Goal: Information Seeking & Learning: Learn about a topic

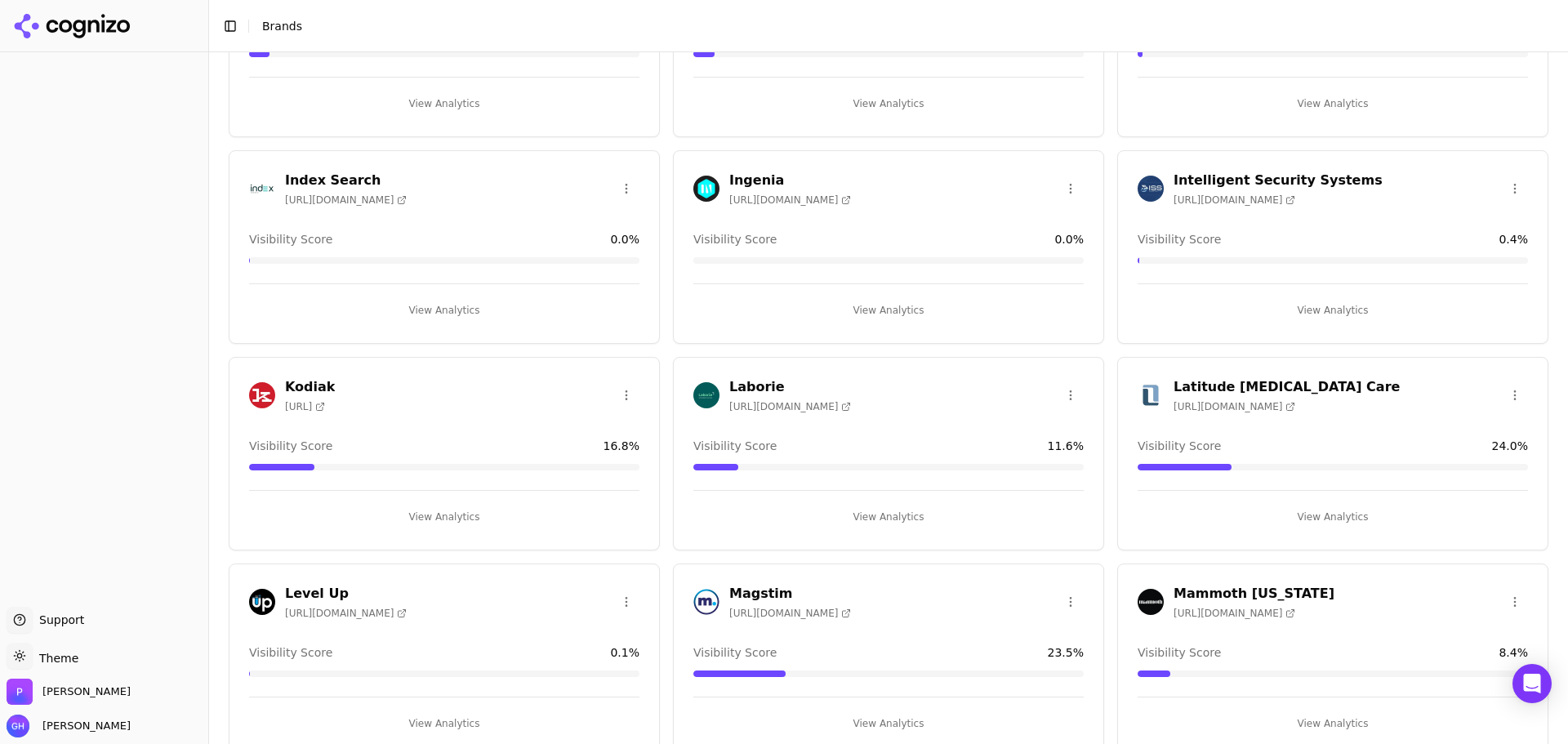
scroll to position [2368, 0]
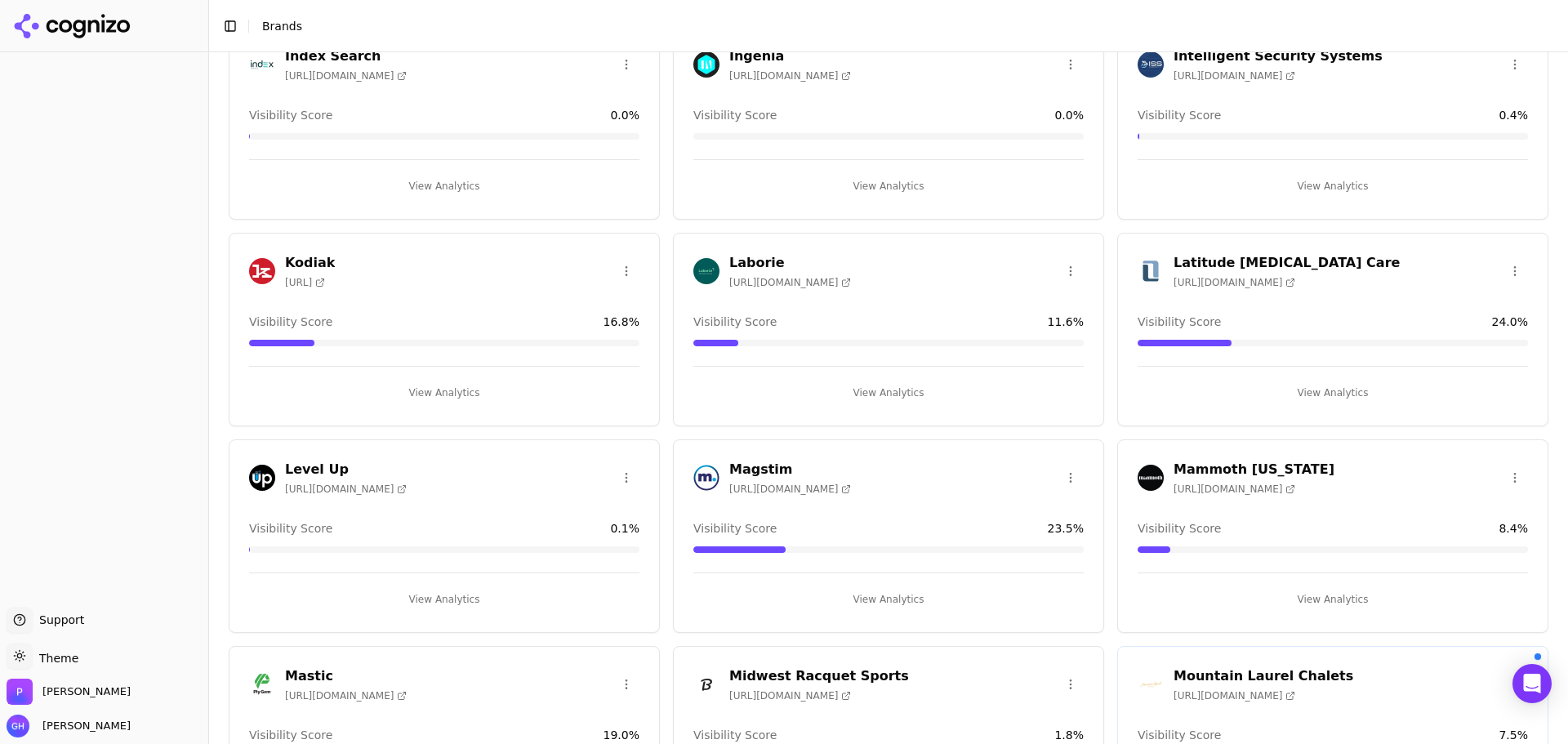
click at [453, 591] on button "View Analytics" at bounding box center [443, 599] width 390 height 26
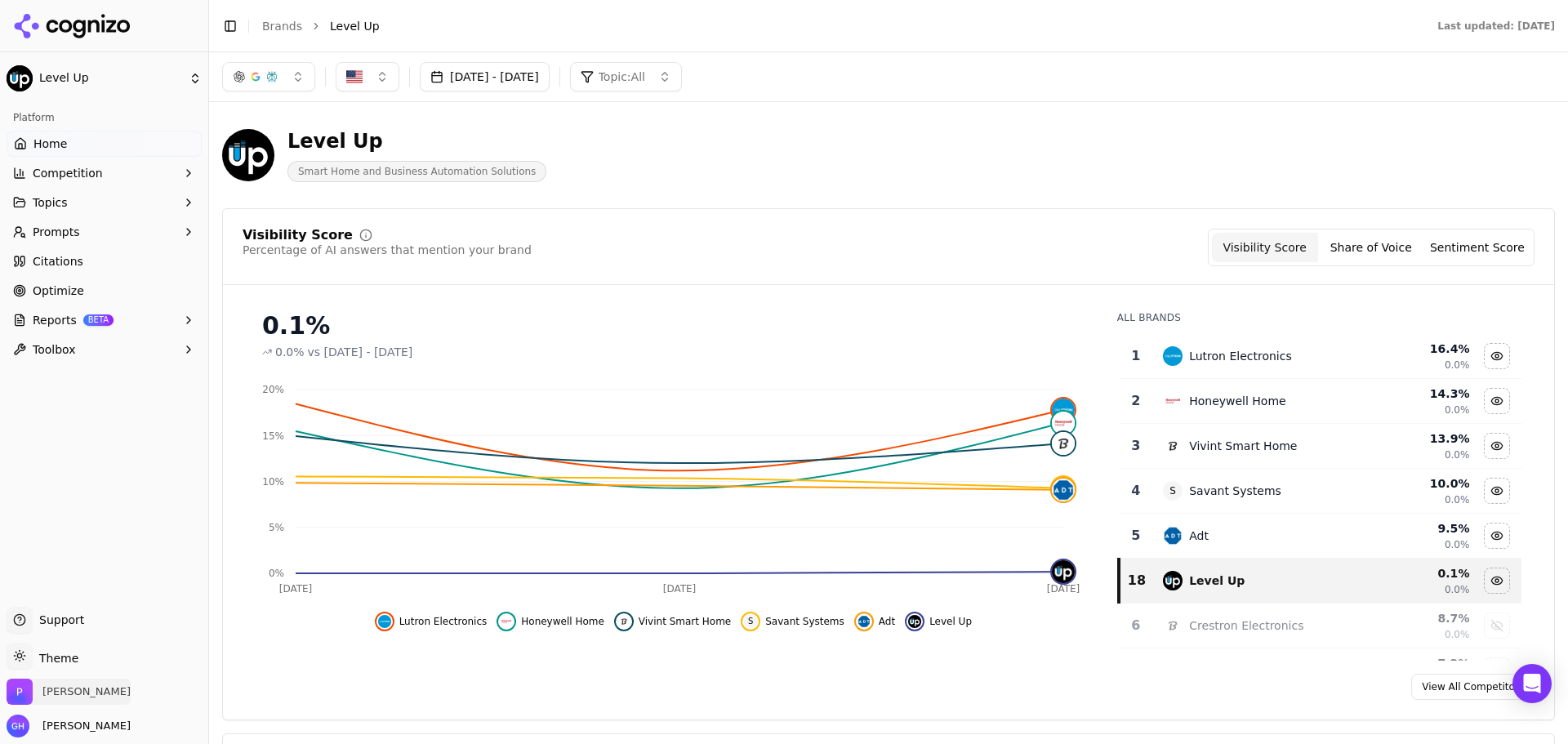
click at [62, 681] on span "[PERSON_NAME]" at bounding box center [68, 691] width 124 height 26
click at [118, 655] on html "Level Up Platform Home Competition Topics Prompts Citations Optimize Reports BE…" at bounding box center [784, 372] width 1568 height 744
click at [60, 604] on div "Dark" at bounding box center [59, 596] width 96 height 26
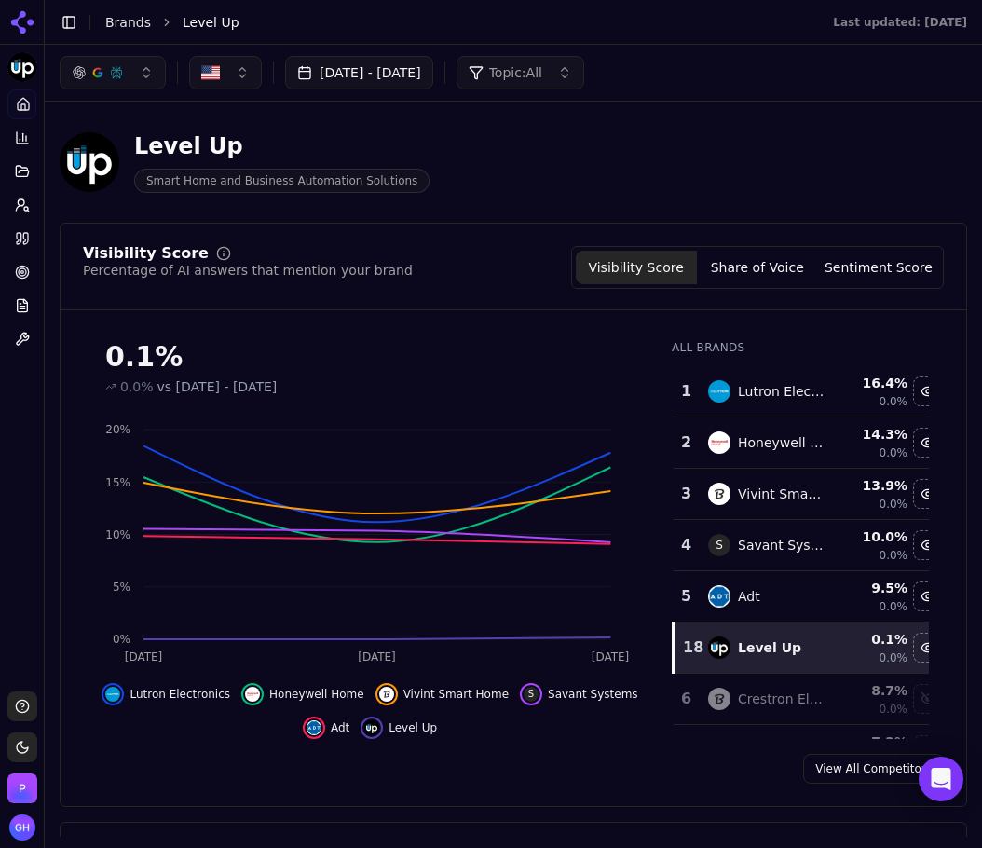
click at [621, 780] on div "View All Competitors" at bounding box center [514, 769] width 906 height 30
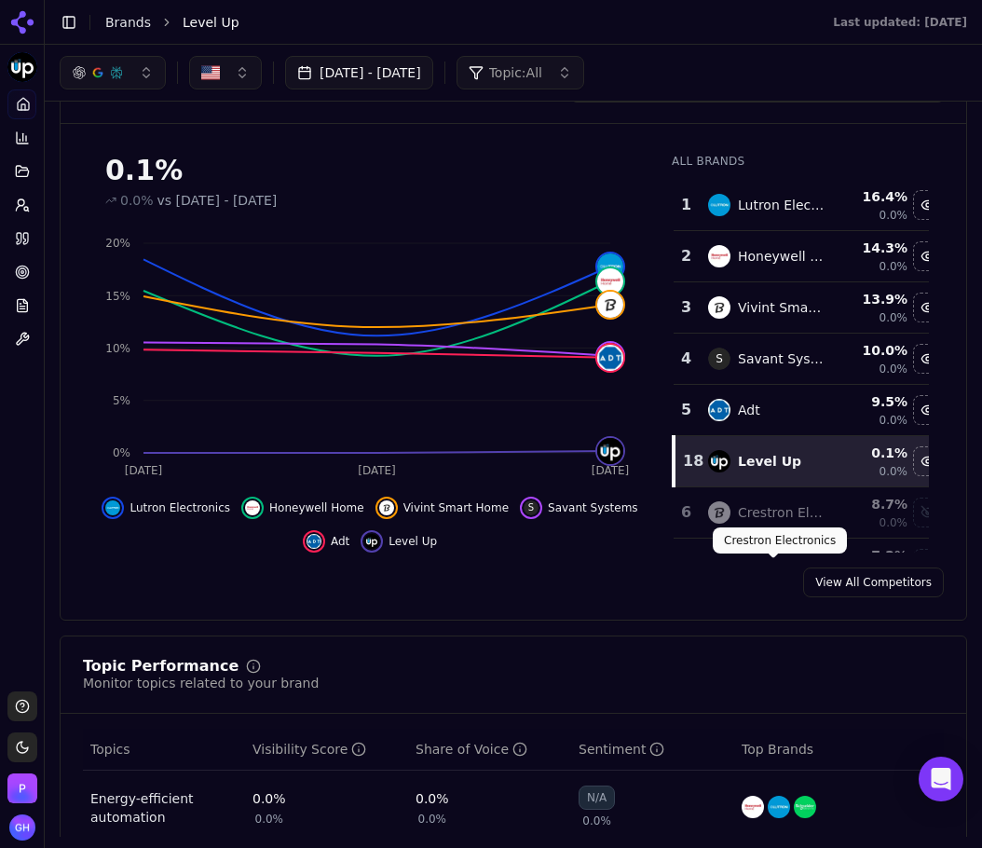
scroll to position [93, 0]
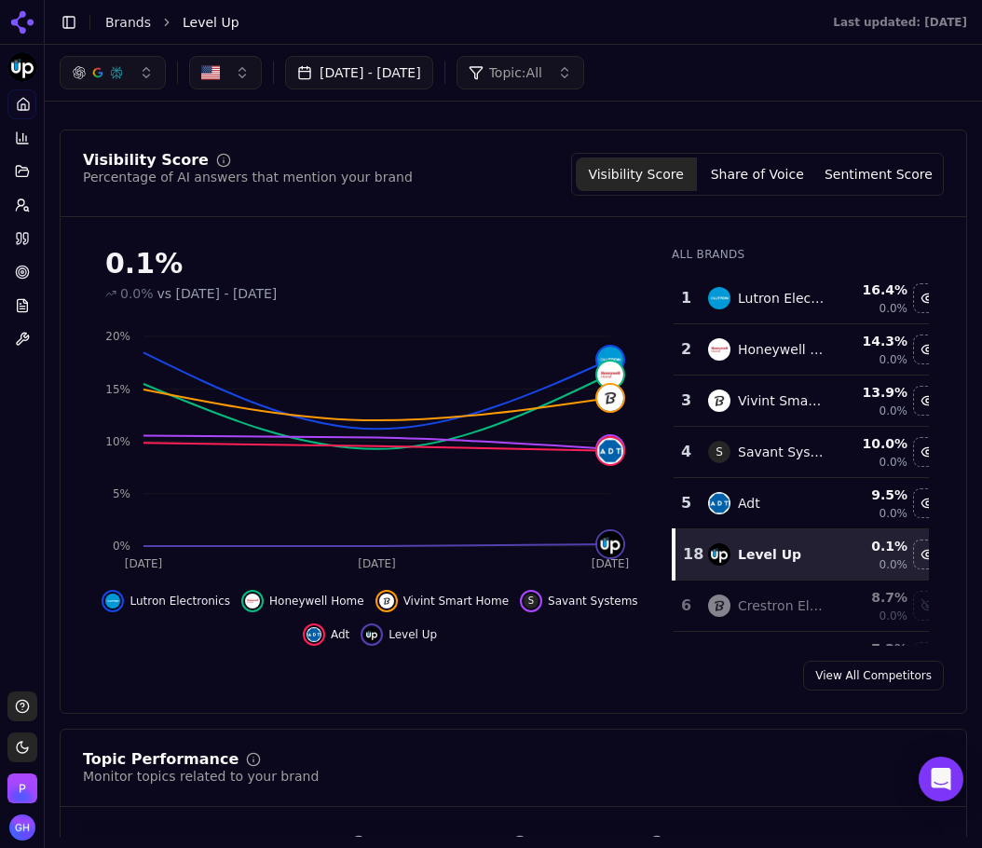
click at [744, 177] on button "Share of Voice" at bounding box center [757, 174] width 121 height 34
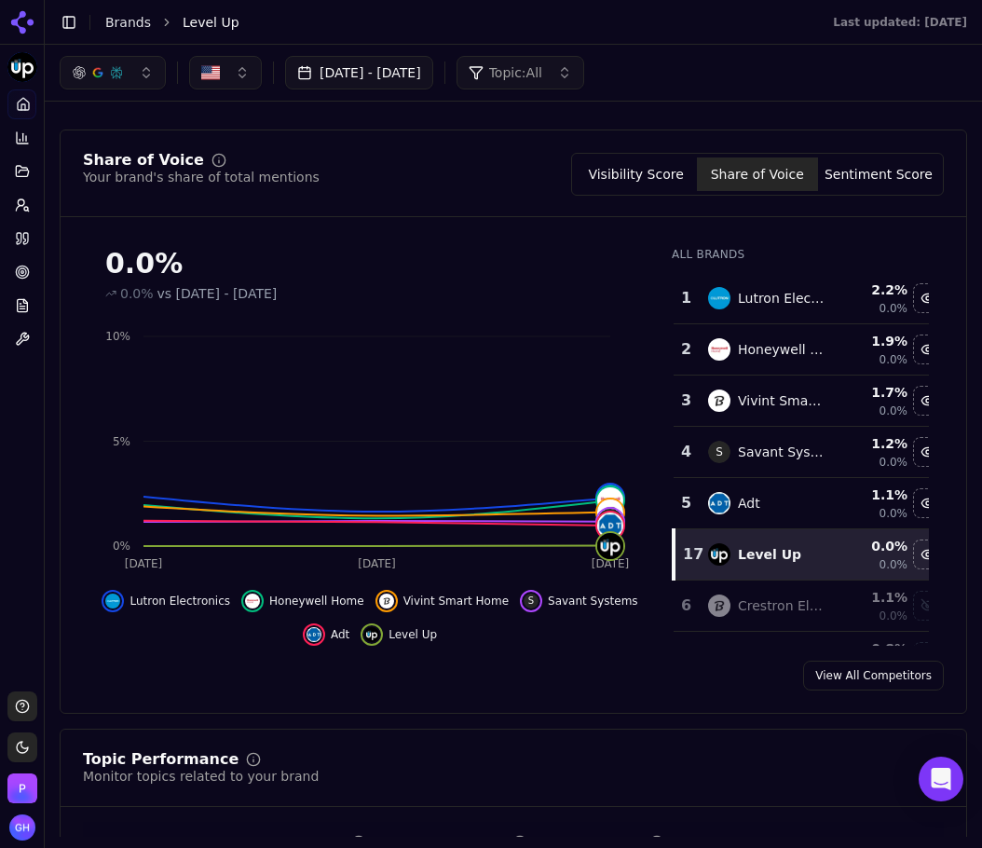
click at [831, 185] on button "Sentiment Score" at bounding box center [878, 174] width 121 height 34
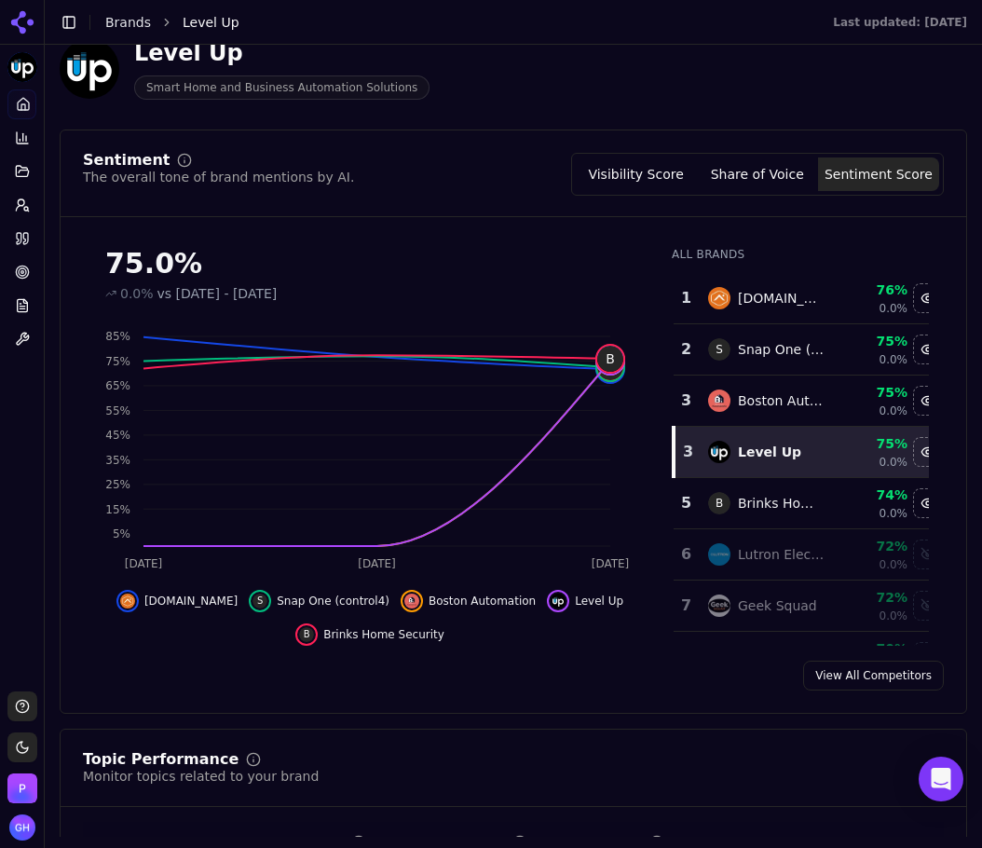
scroll to position [559, 0]
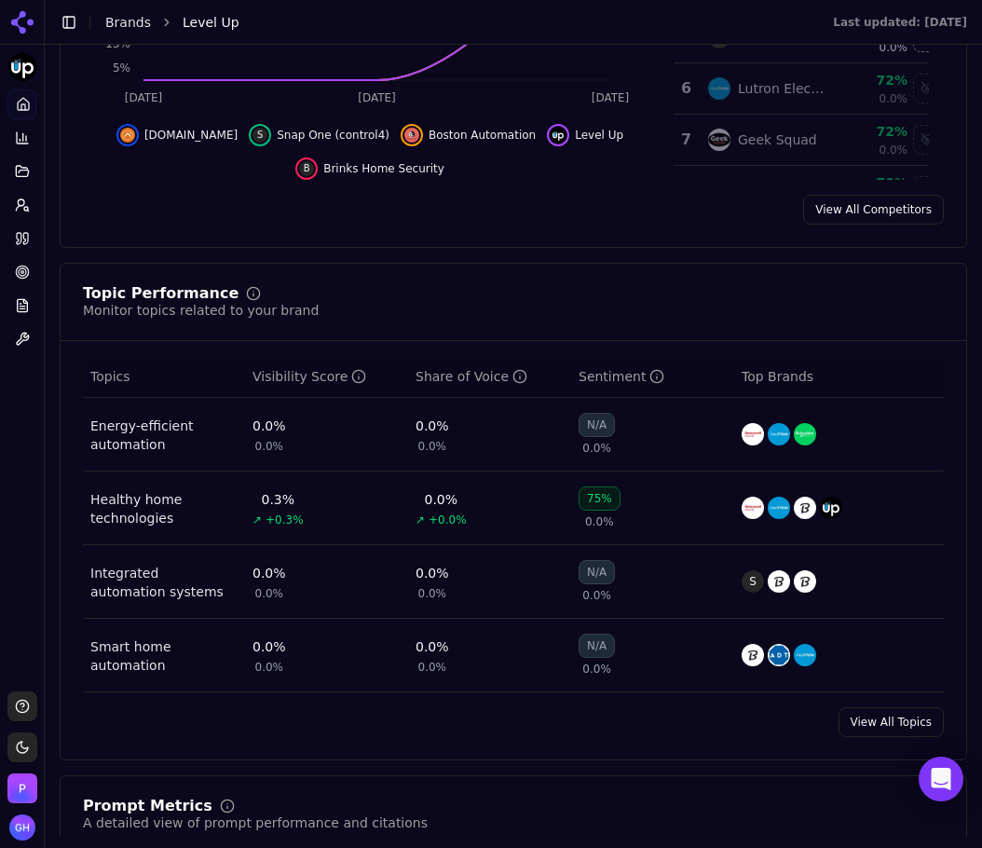
click at [753, 742] on div "Topic Performance Monitor topics related to your brand Topics Visibility Score …" at bounding box center [513, 511] width 907 height 497
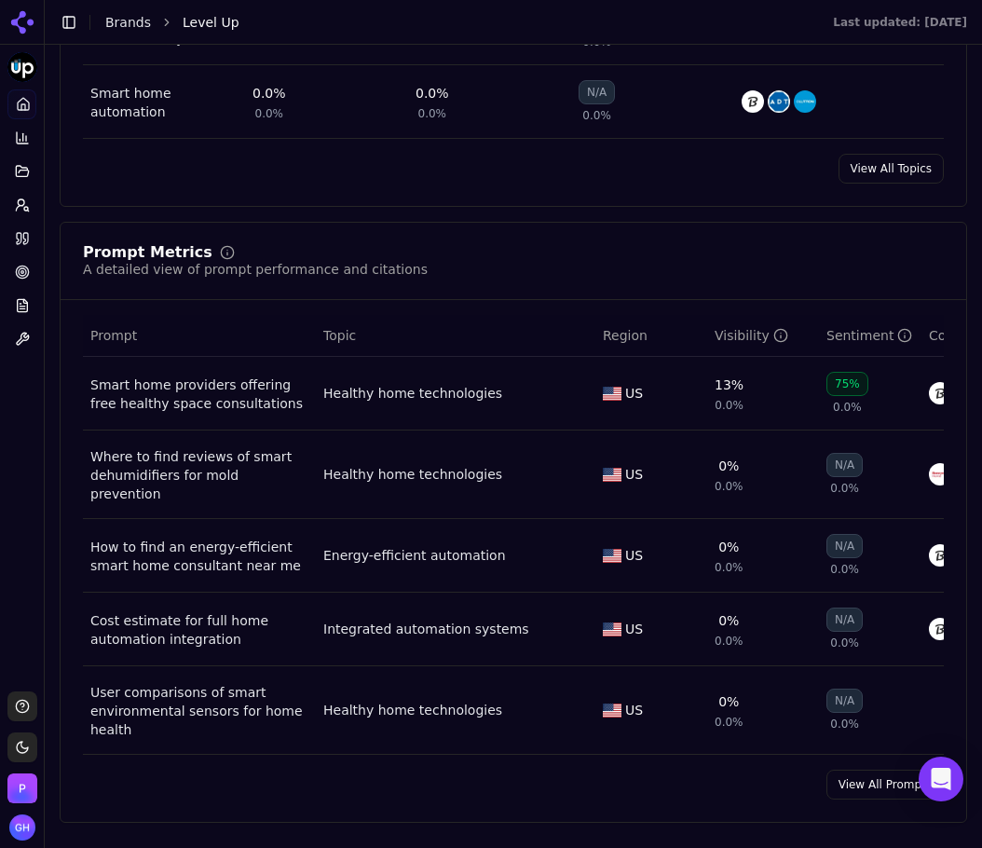
scroll to position [1118, 0]
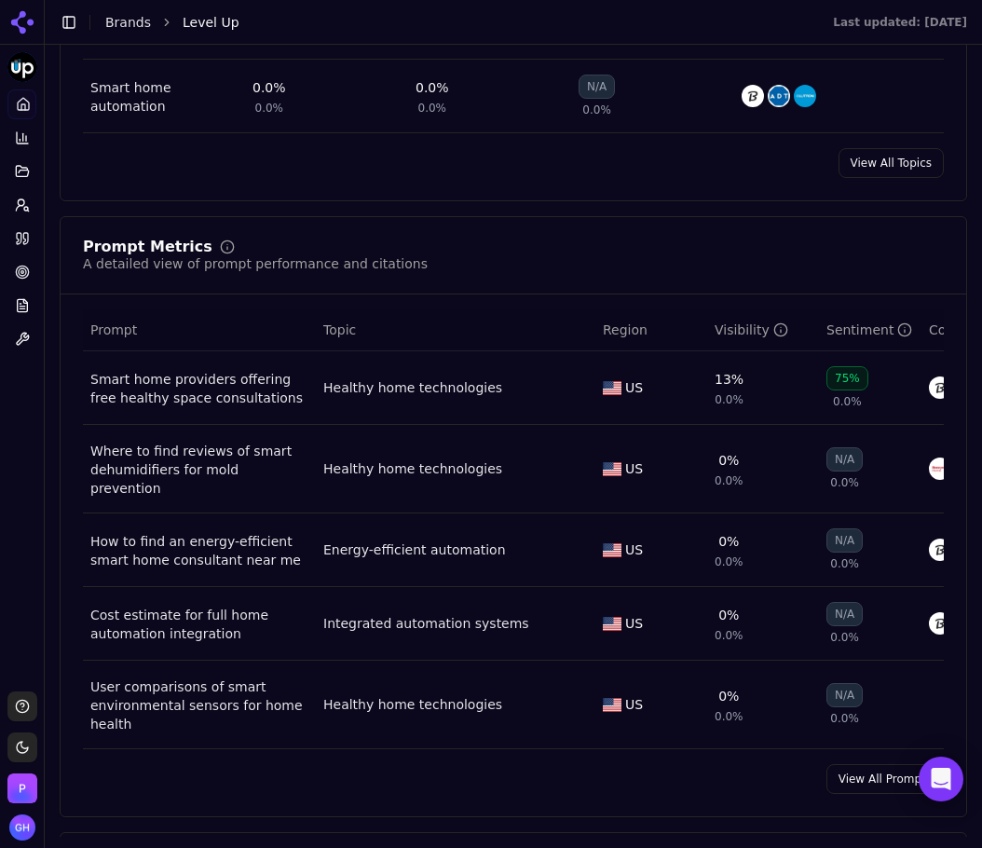
click at [874, 765] on link "View All Prompts" at bounding box center [884, 779] width 117 height 30
click at [874, 774] on html "Level Up Platform Home Competition Topics Prompts Citations Optimize Reports To…" at bounding box center [491, 424] width 982 height 848
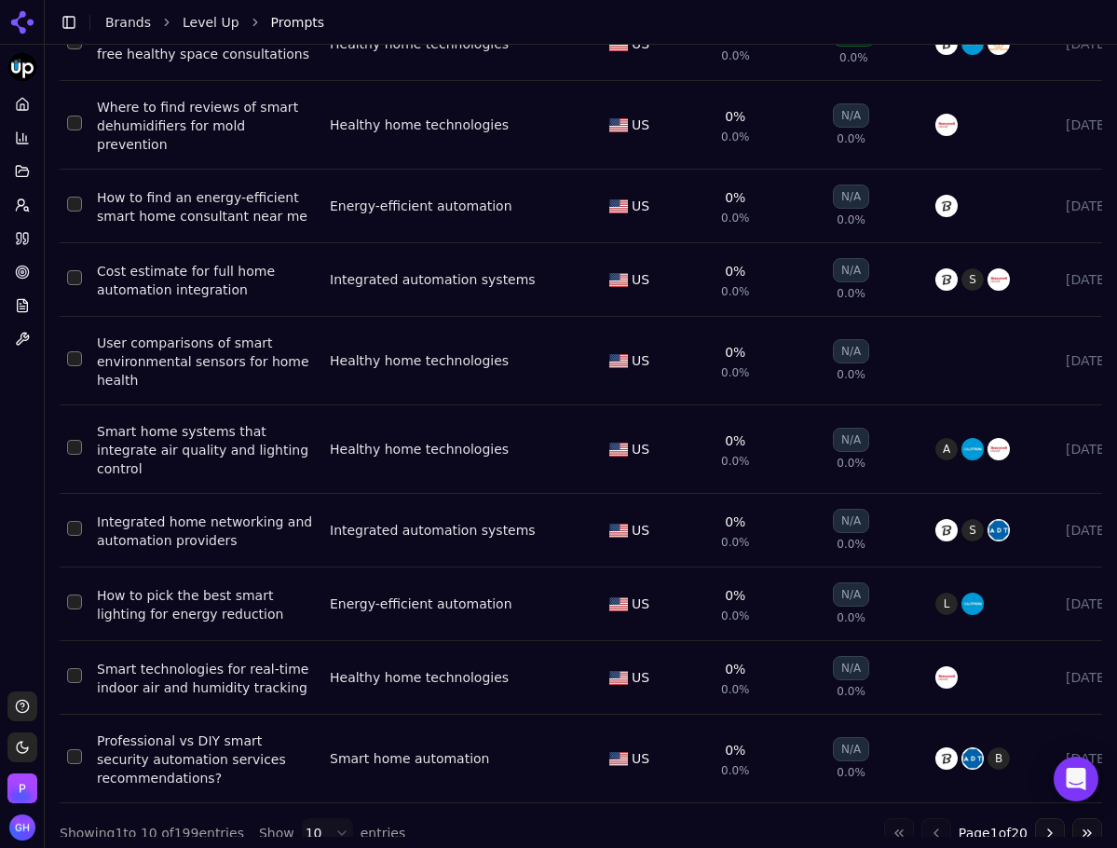
scroll to position [303, 0]
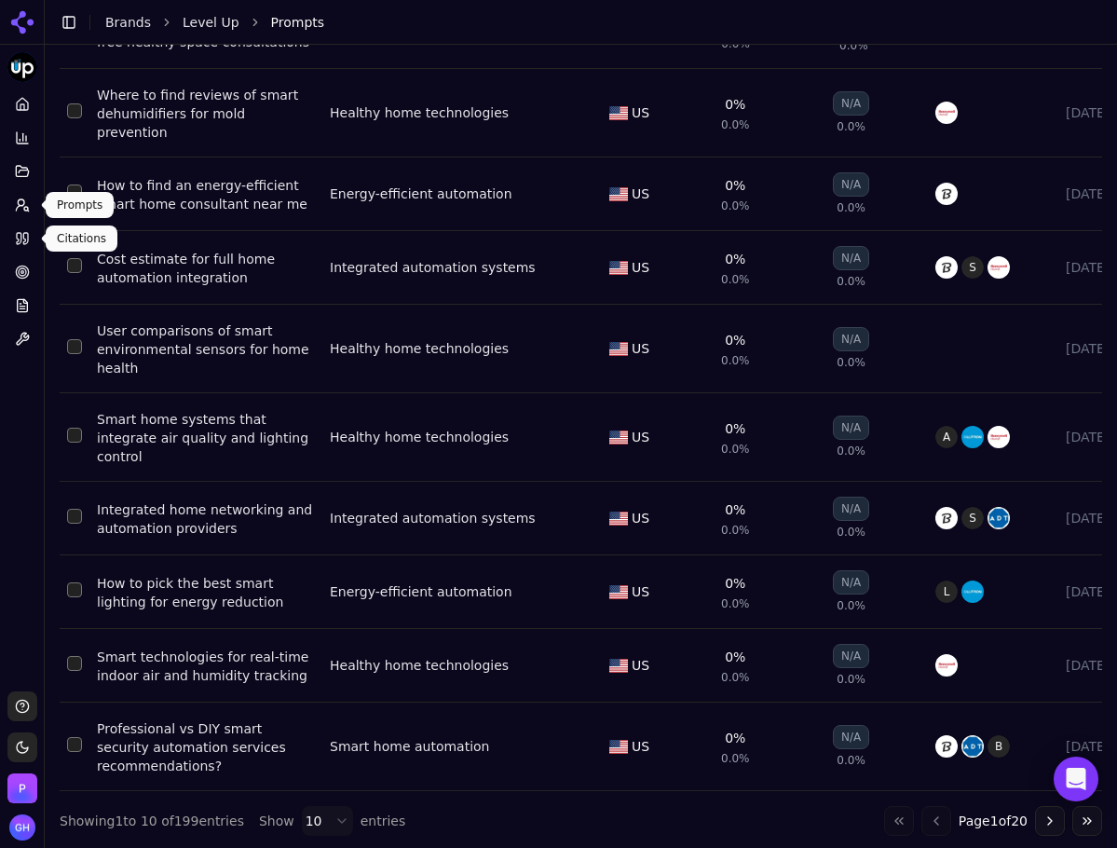
click at [20, 229] on link "Citations" at bounding box center [21, 239] width 29 height 30
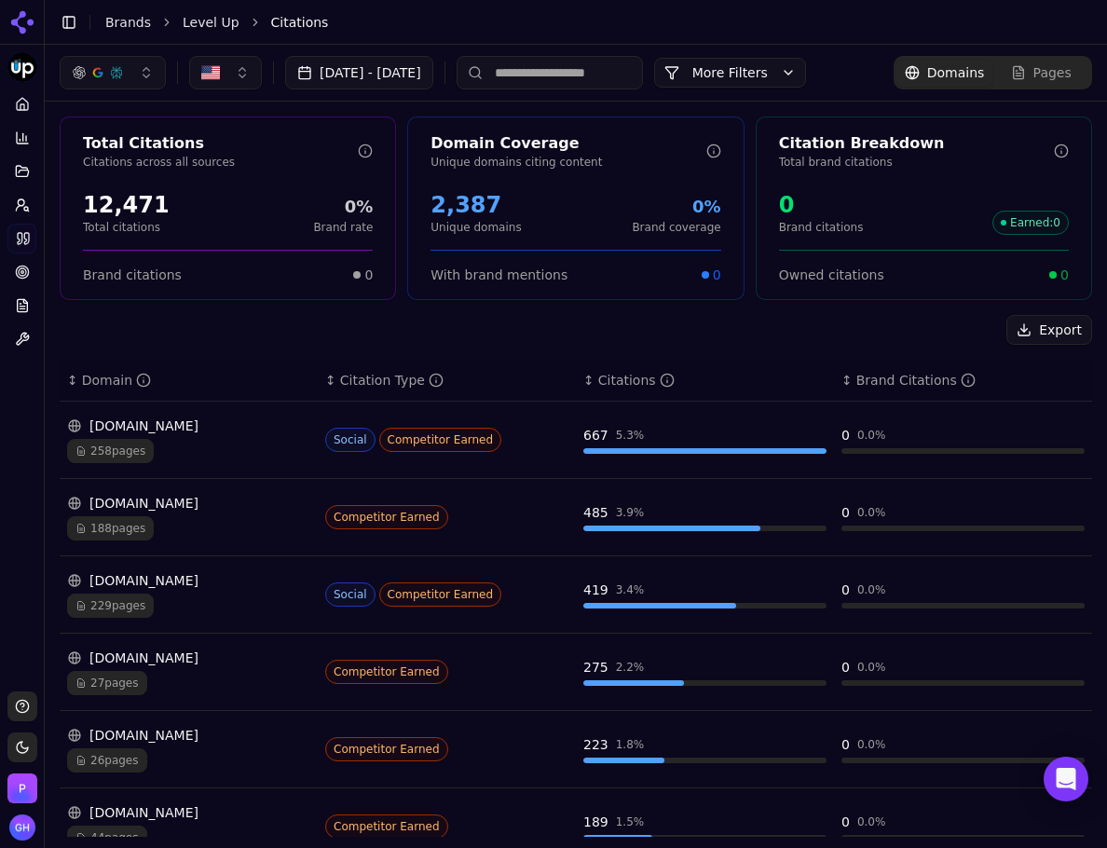
click at [635, 85] on input at bounding box center [549, 73] width 186 height 34
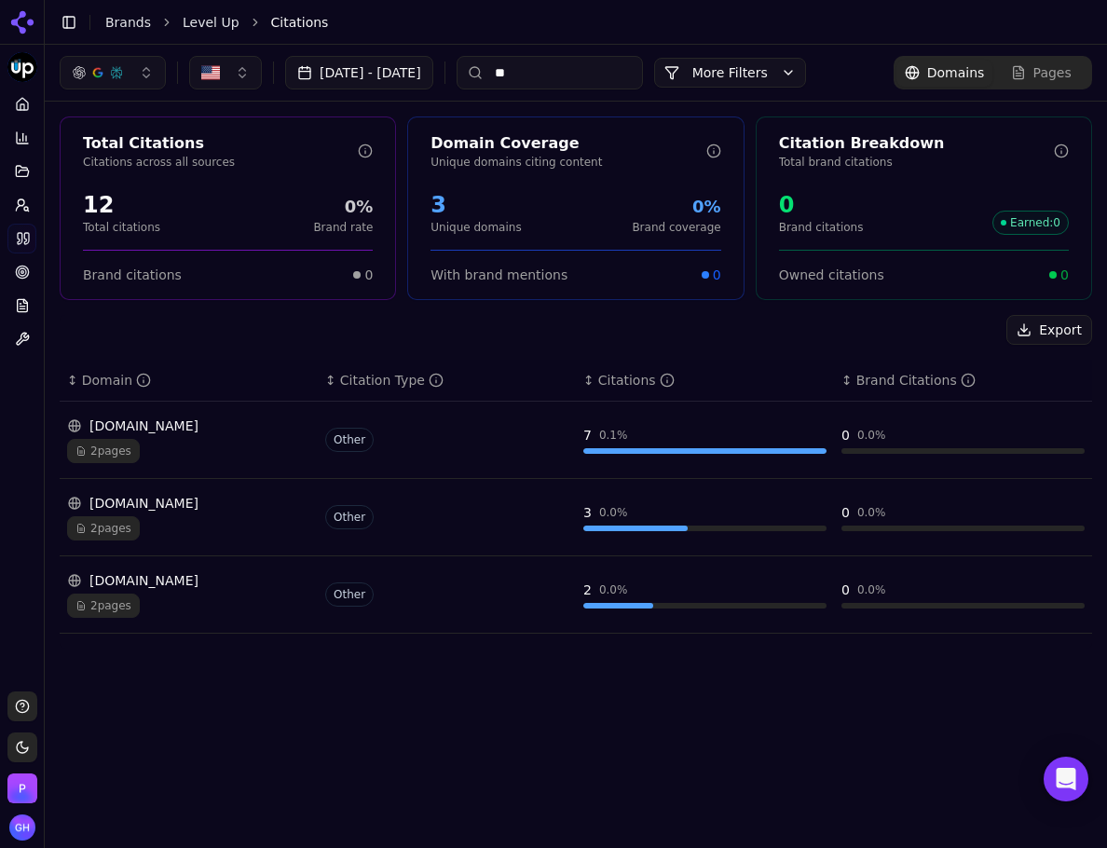
type input "*"
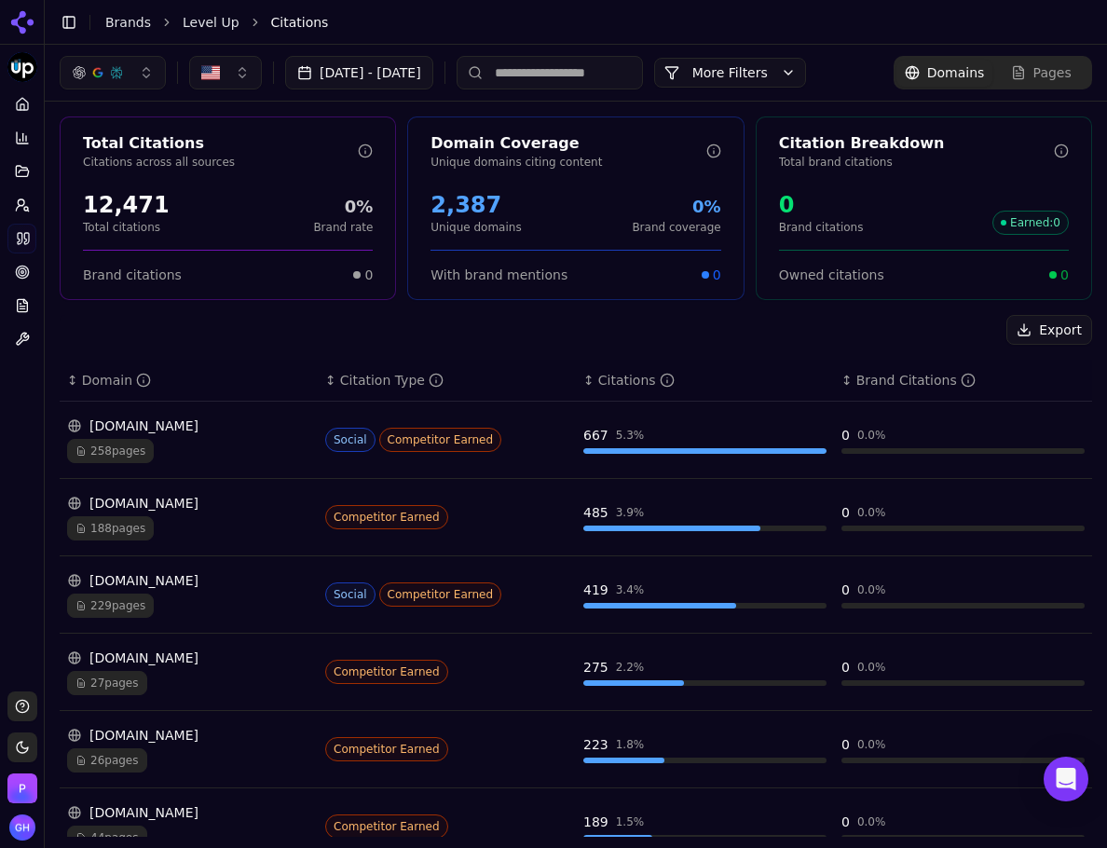
click at [700, 33] on div "Toggle Sidebar Brands Level Up Citations" at bounding box center [557, 22] width 1025 height 26
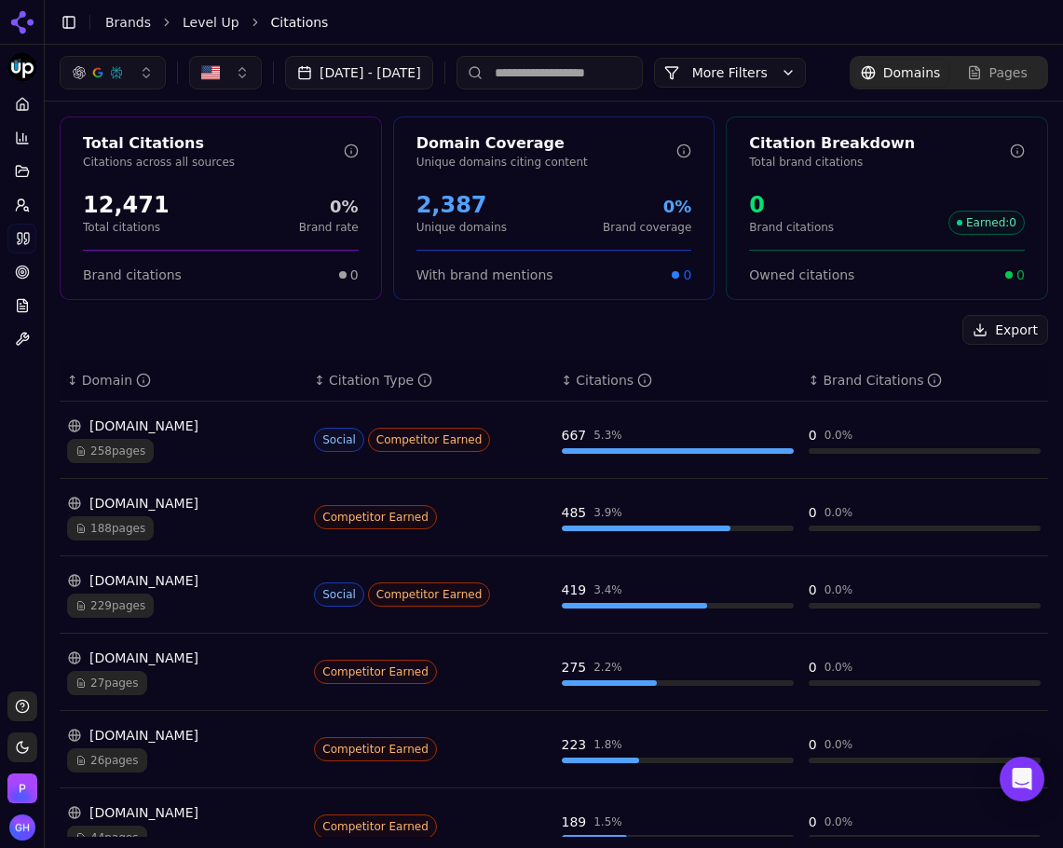
click at [864, 345] on div "Export" at bounding box center [554, 330] width 988 height 30
click at [986, 345] on button "Export" at bounding box center [1005, 330] width 86 height 30
click at [918, 34] on div "Toggle Sidebar Brands Level Up Citations" at bounding box center [535, 22] width 981 height 26
click at [997, 345] on button "Export" at bounding box center [1005, 330] width 86 height 30
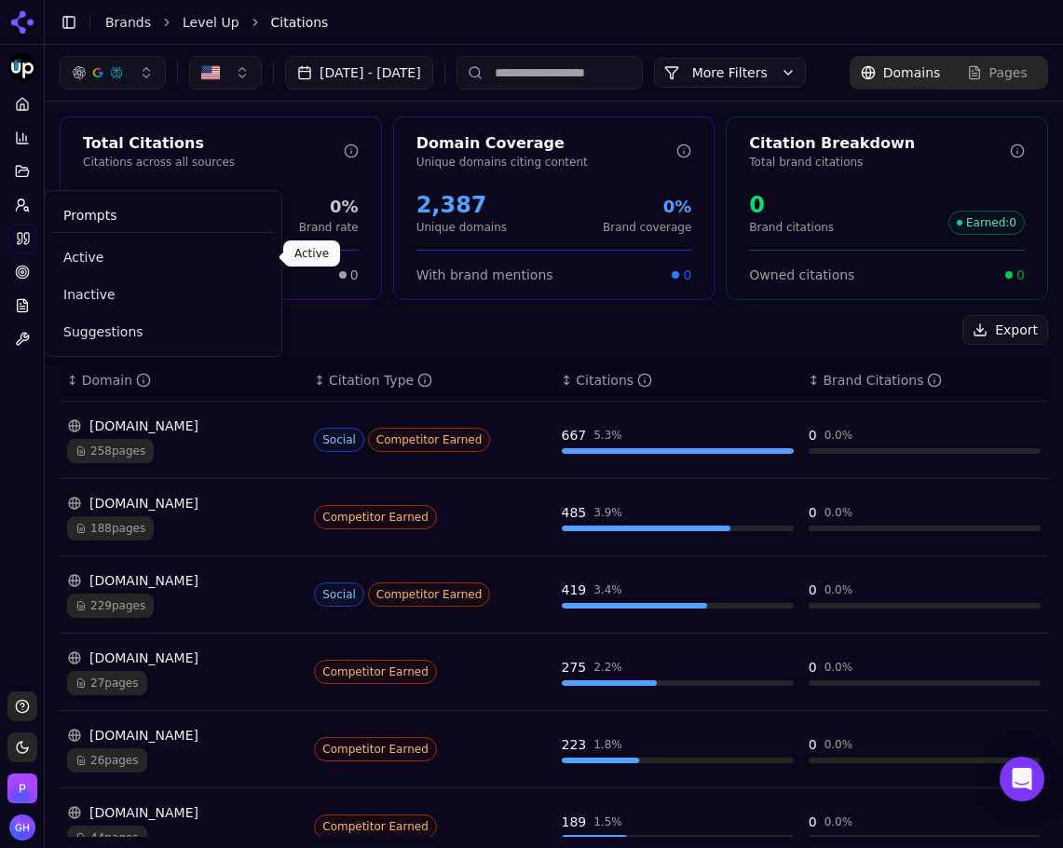
click at [89, 252] on span "Active" at bounding box center [162, 257] width 199 height 19
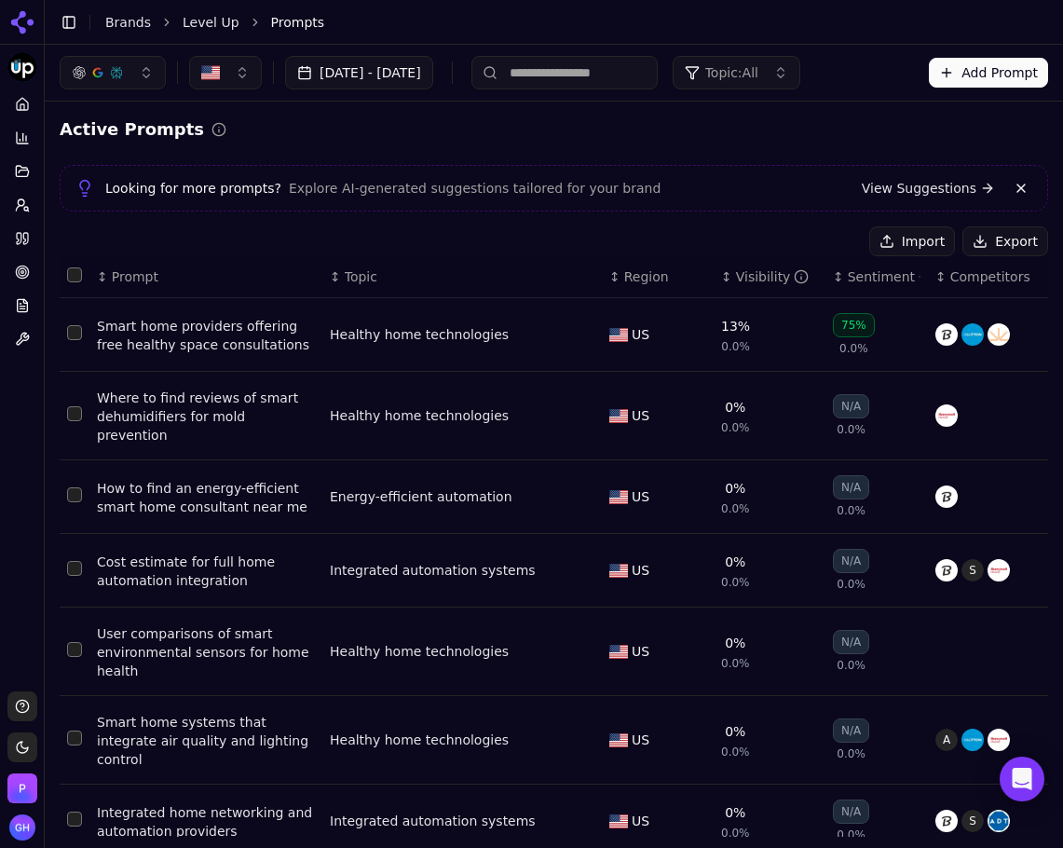
click at [975, 238] on button "Export" at bounding box center [1005, 241] width 86 height 30
drag, startPoint x: 28, startPoint y: 22, endPoint x: 3, endPoint y: 40, distance: 30.8
click at [28, 22] on icon at bounding box center [30, 22] width 7 height 7
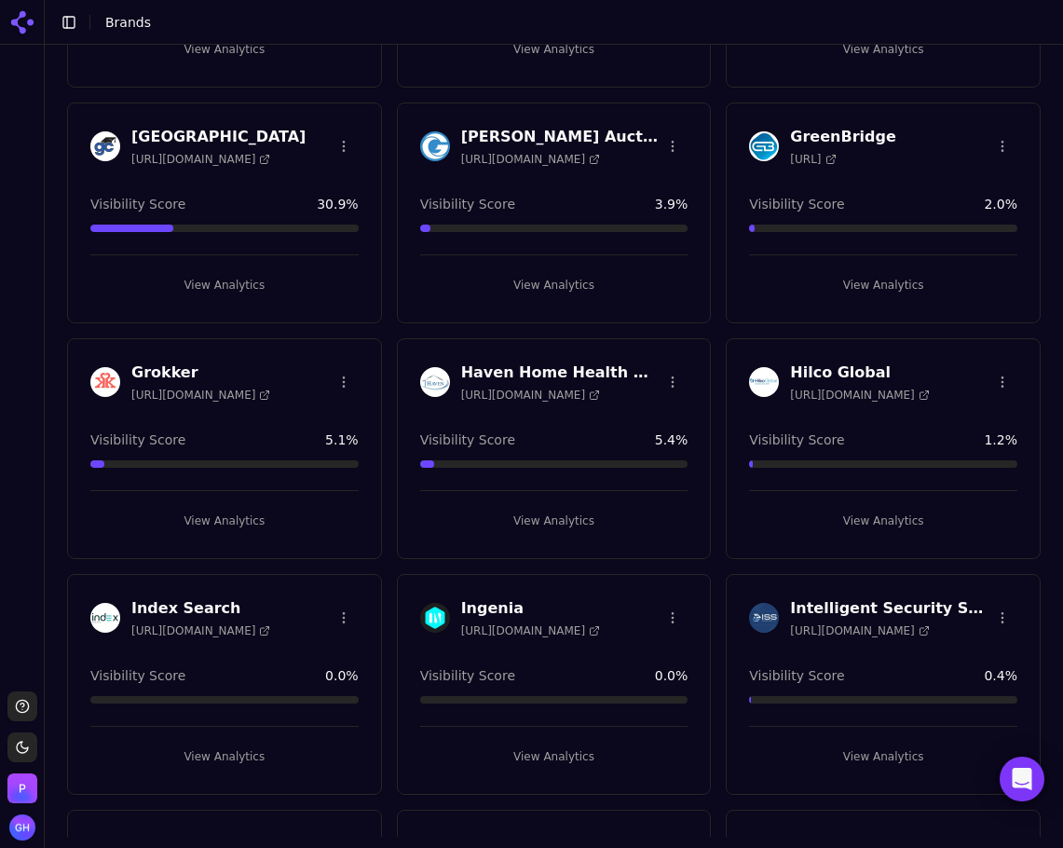
scroll to position [2422, 0]
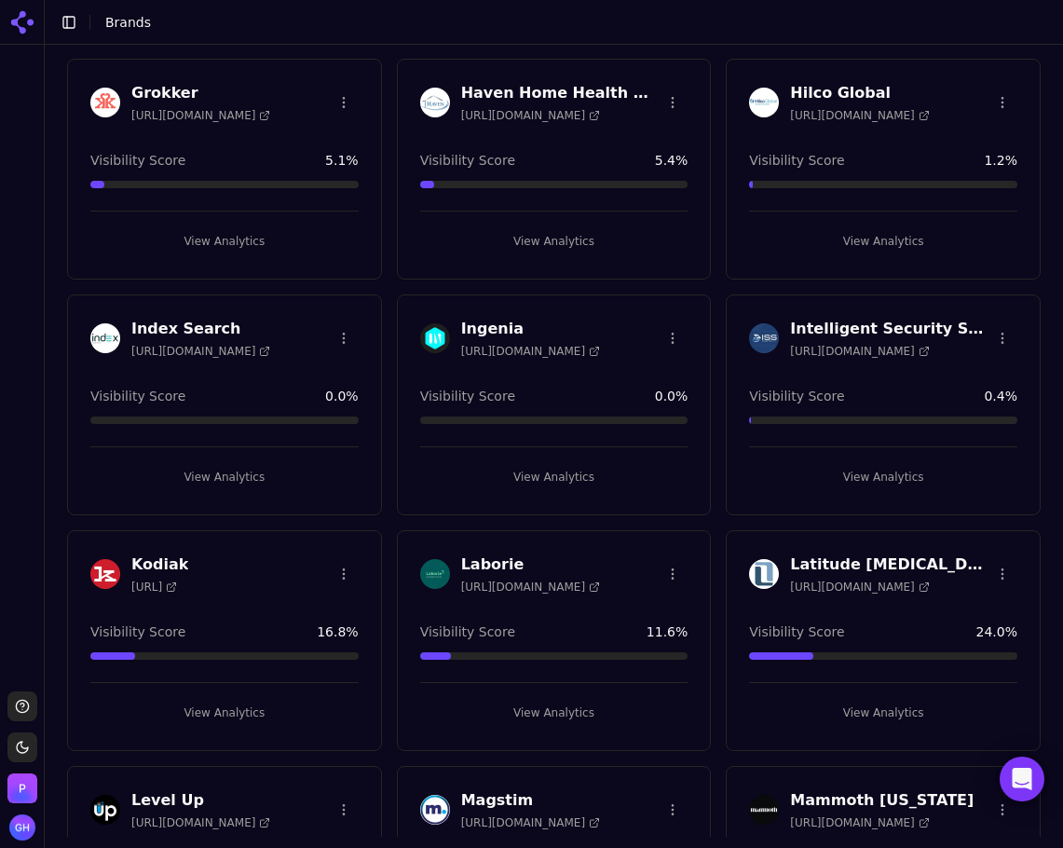
click at [829, 465] on button "View Analytics" at bounding box center [883, 477] width 268 height 30
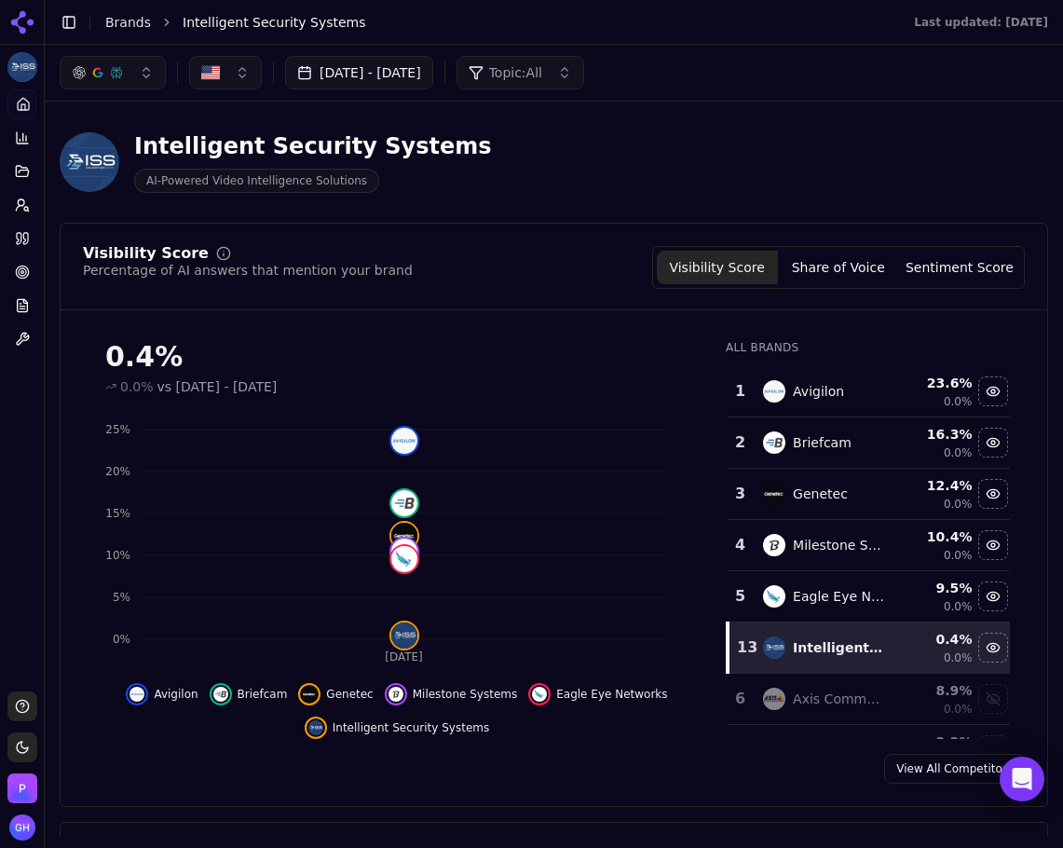
click at [361, 85] on button "[DATE] - [DATE]" at bounding box center [359, 73] width 148 height 34
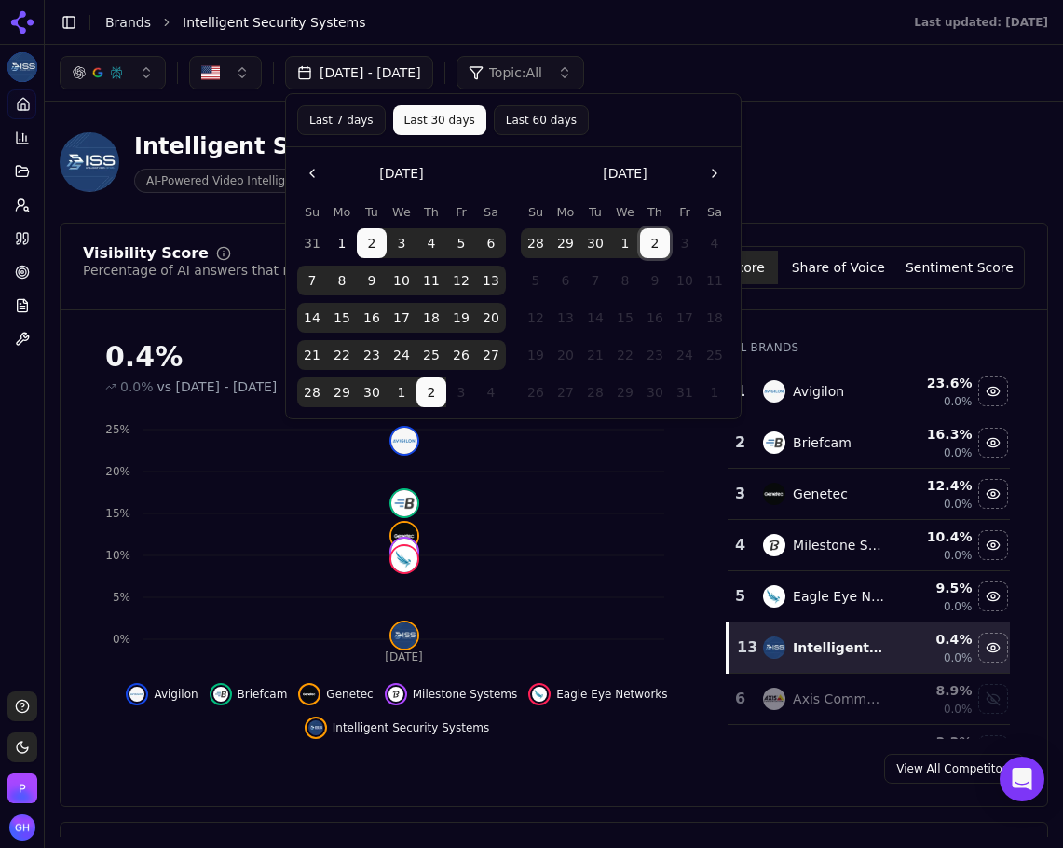
click at [650, 234] on button "2" at bounding box center [655, 243] width 30 height 30
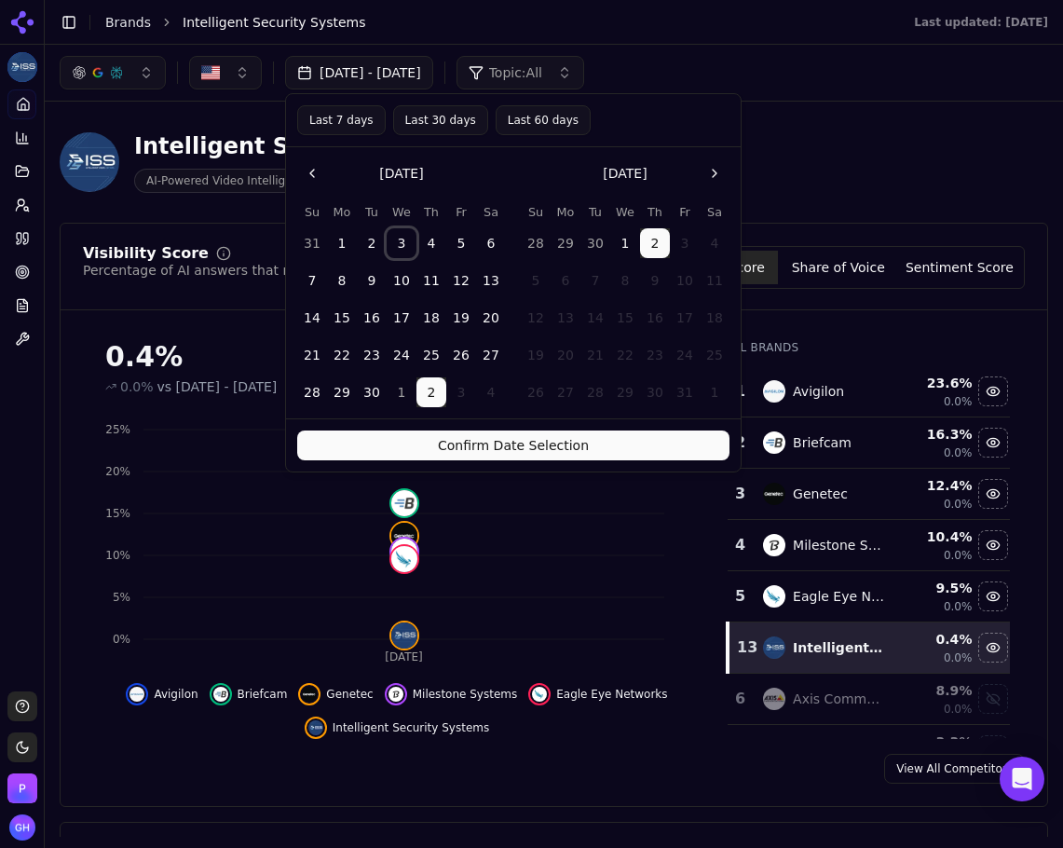
click at [391, 247] on button "3" at bounding box center [402, 243] width 30 height 30
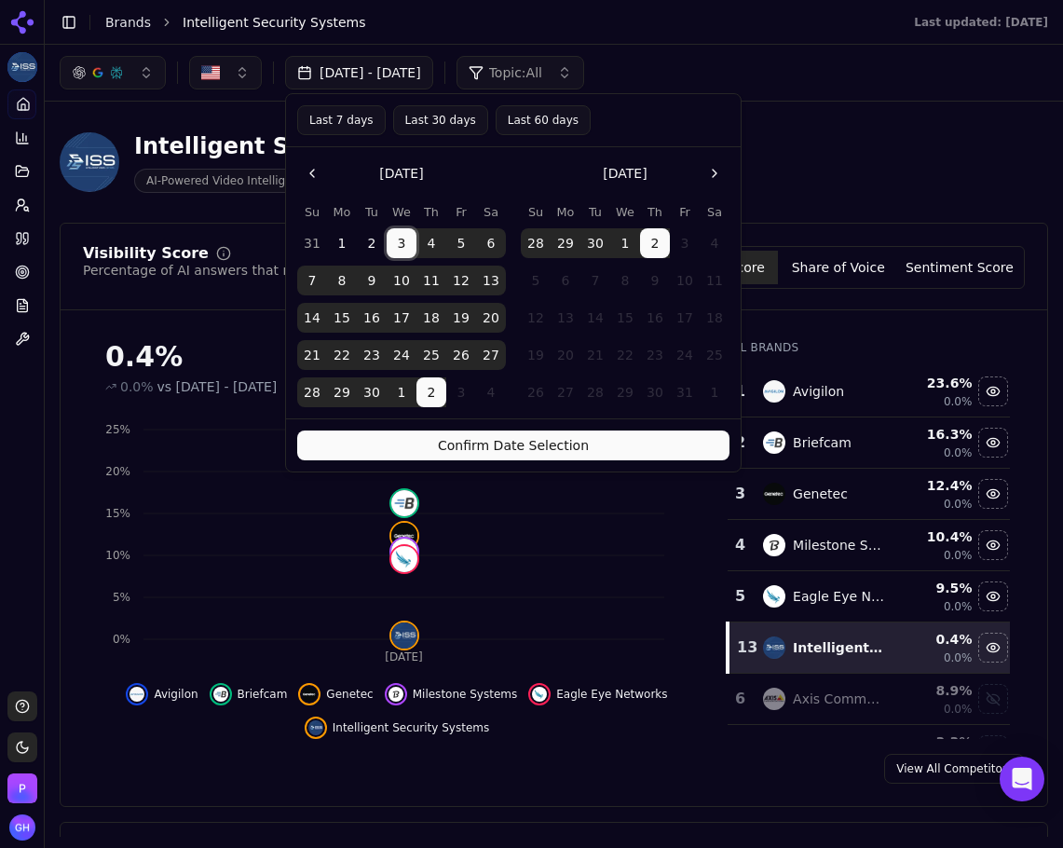
click at [452, 443] on button "Confirm Date Selection" at bounding box center [513, 445] width 432 height 30
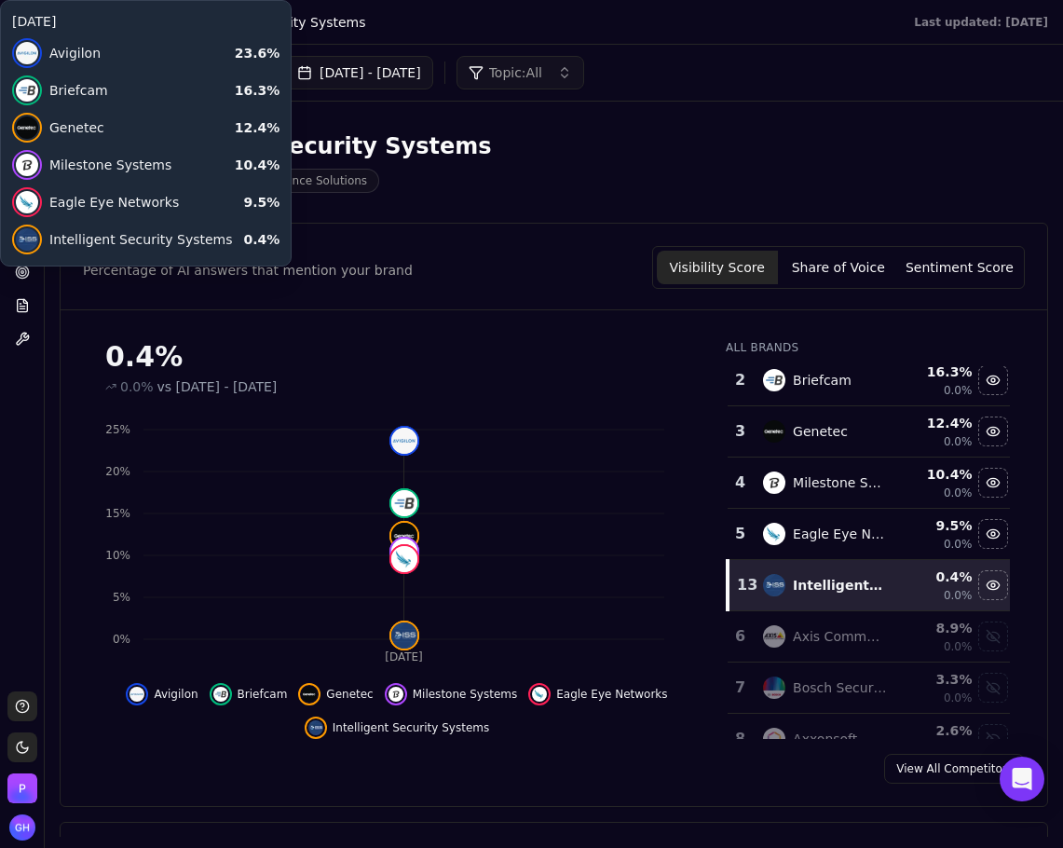
scroll to position [93, 0]
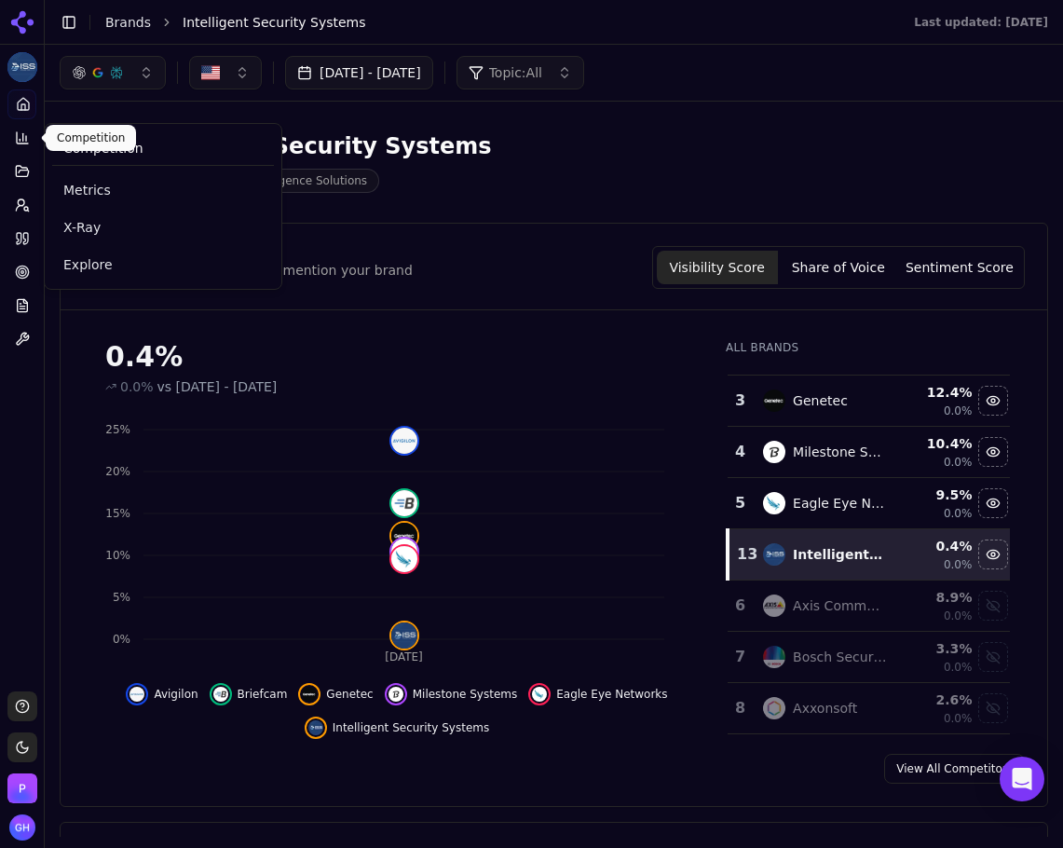
click at [19, 137] on icon at bounding box center [22, 137] width 15 height 15
click at [78, 267] on span "Explore" at bounding box center [162, 264] width 199 height 19
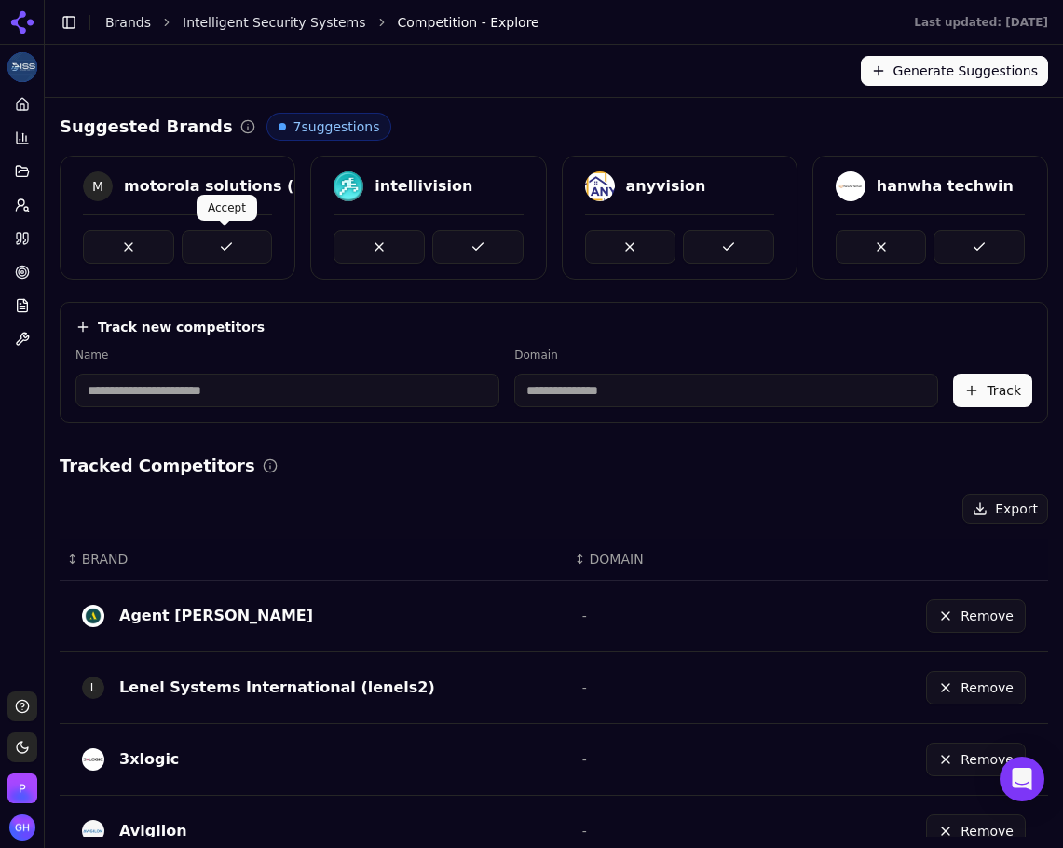
click at [232, 249] on button at bounding box center [227, 247] width 91 height 34
click at [433, 247] on button at bounding box center [477, 247] width 91 height 34
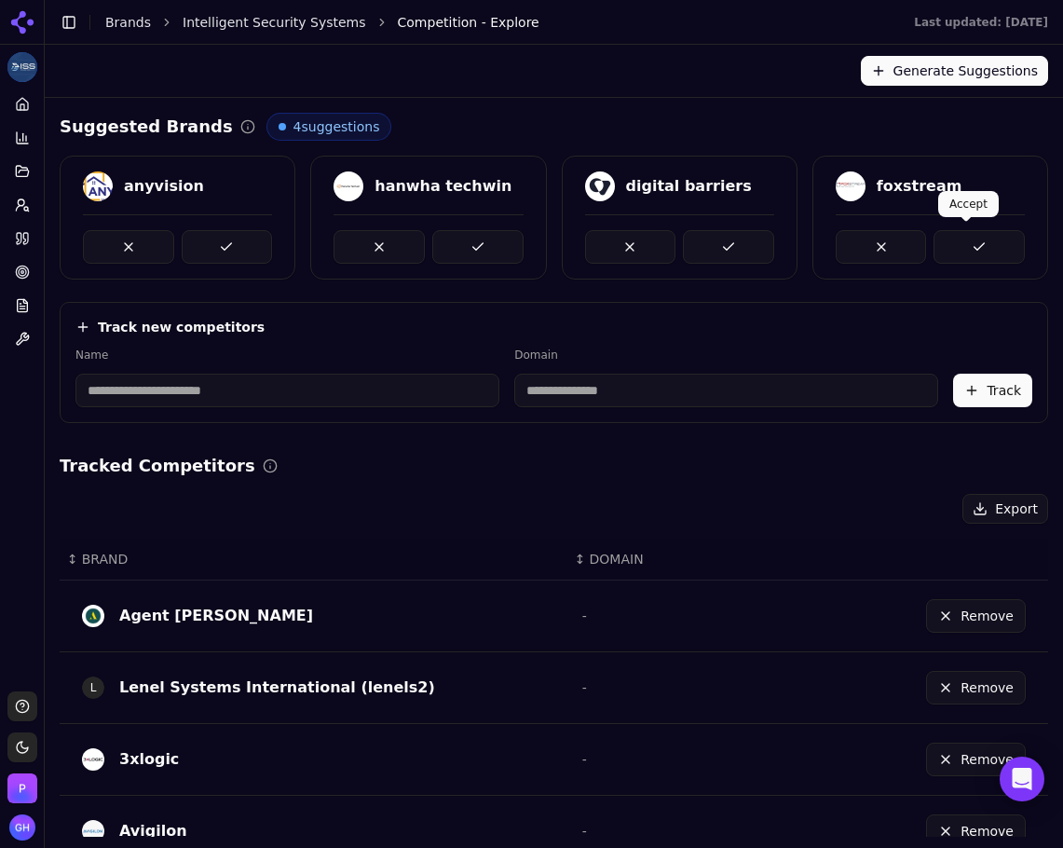
click at [960, 253] on button at bounding box center [978, 247] width 91 height 34
click at [758, 254] on button at bounding box center [728, 247] width 91 height 34
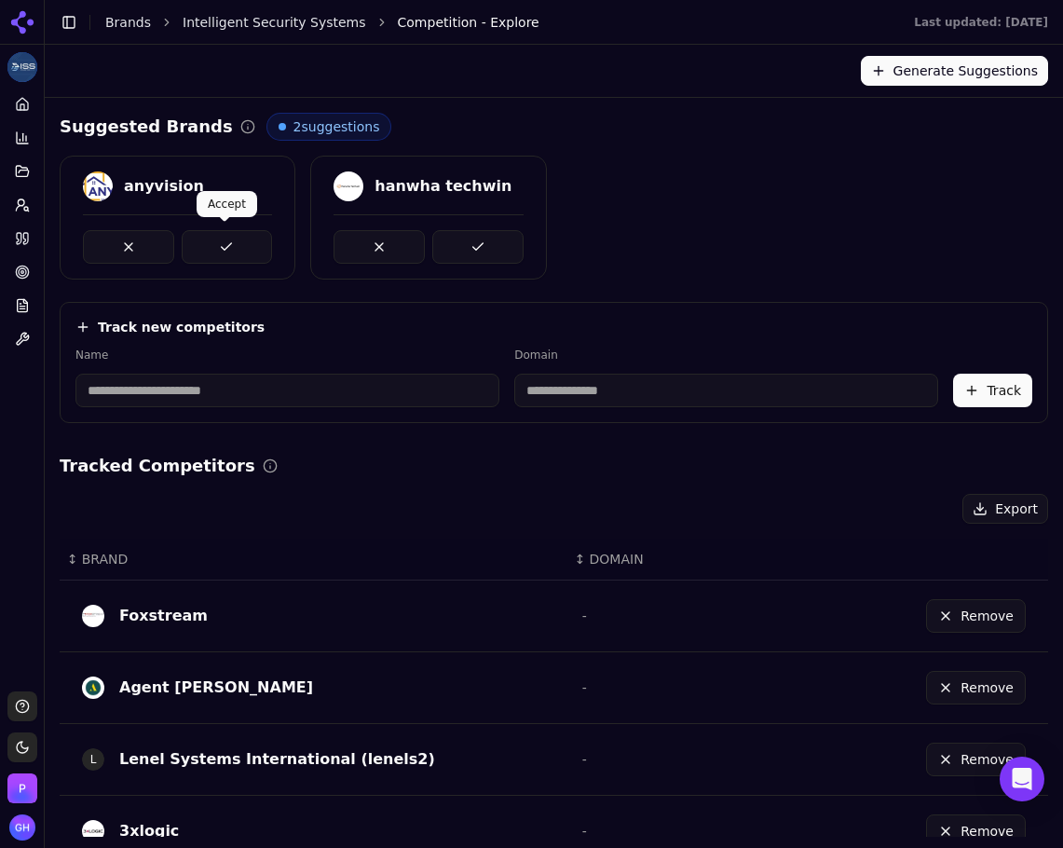
click at [235, 245] on button at bounding box center [227, 247] width 91 height 34
click at [484, 241] on button at bounding box center [477, 247] width 91 height 34
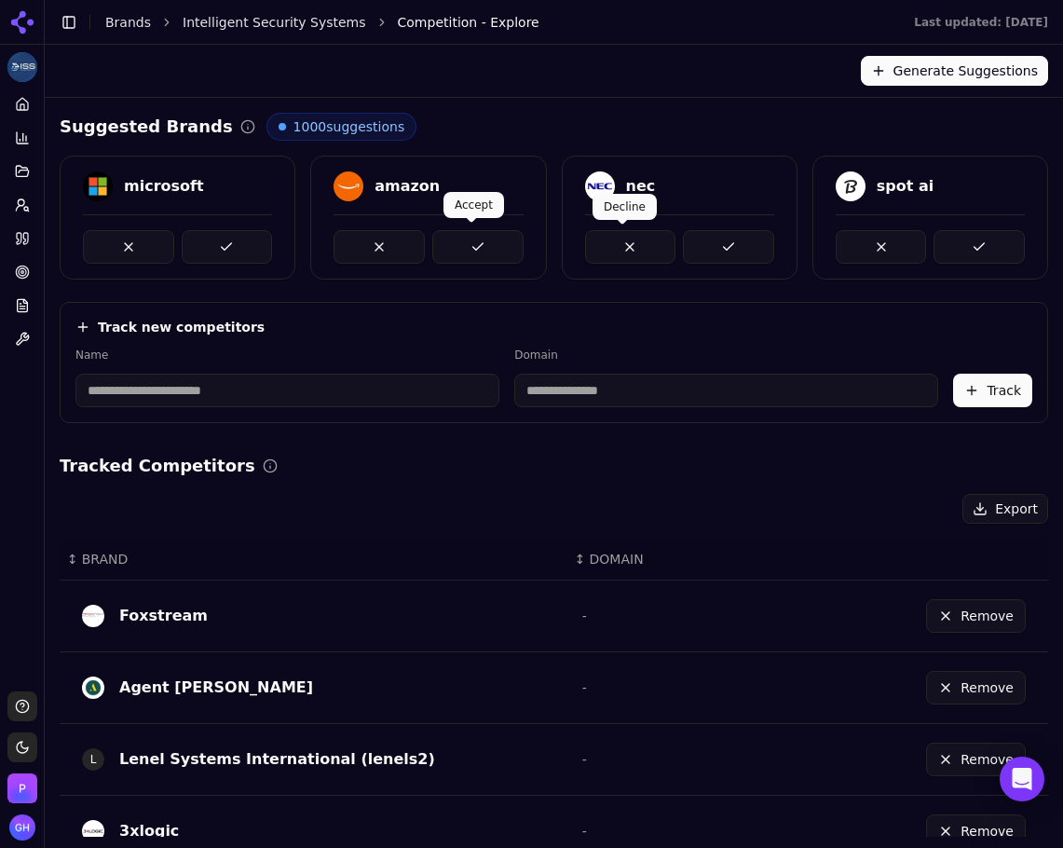
click at [470, 249] on button at bounding box center [477, 247] width 91 height 34
click at [241, 248] on button at bounding box center [227, 247] width 91 height 34
click at [751, 255] on button at bounding box center [728, 247] width 91 height 34
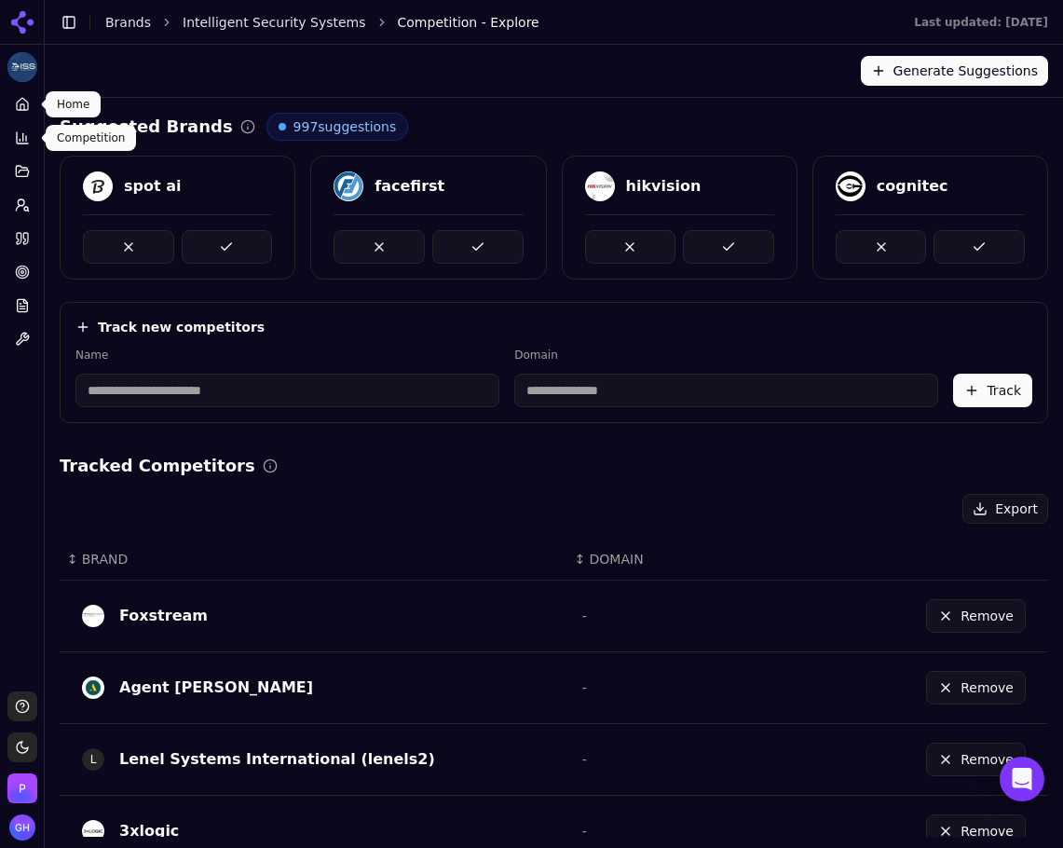
click at [27, 116] on link "Home" at bounding box center [21, 104] width 29 height 30
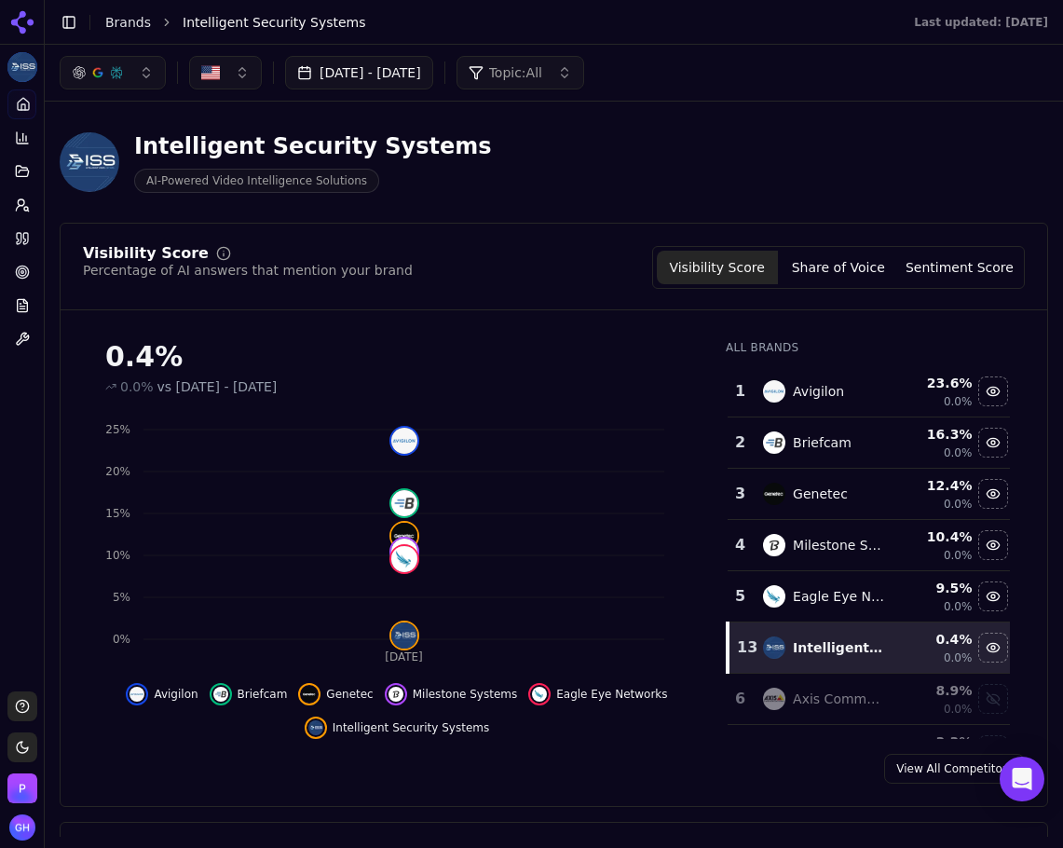
click at [432, 75] on button "[DATE] - [DATE]" at bounding box center [359, 73] width 148 height 34
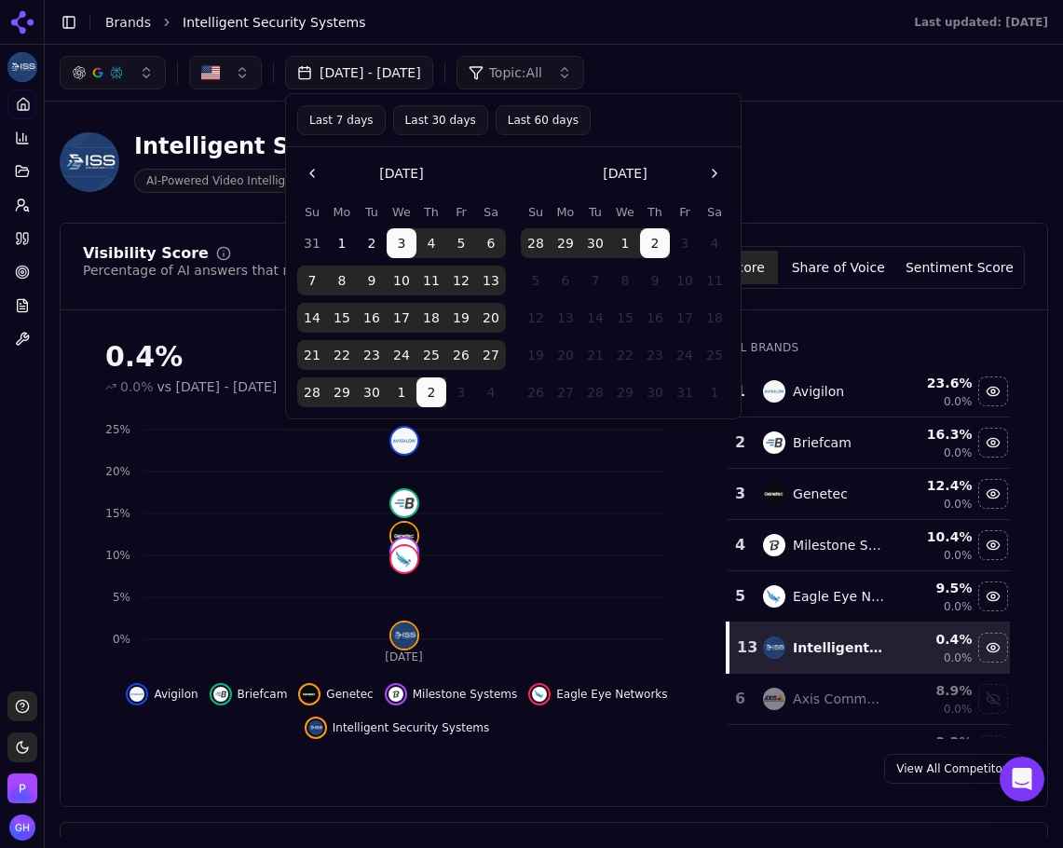
click at [654, 229] on button "2" at bounding box center [655, 243] width 30 height 30
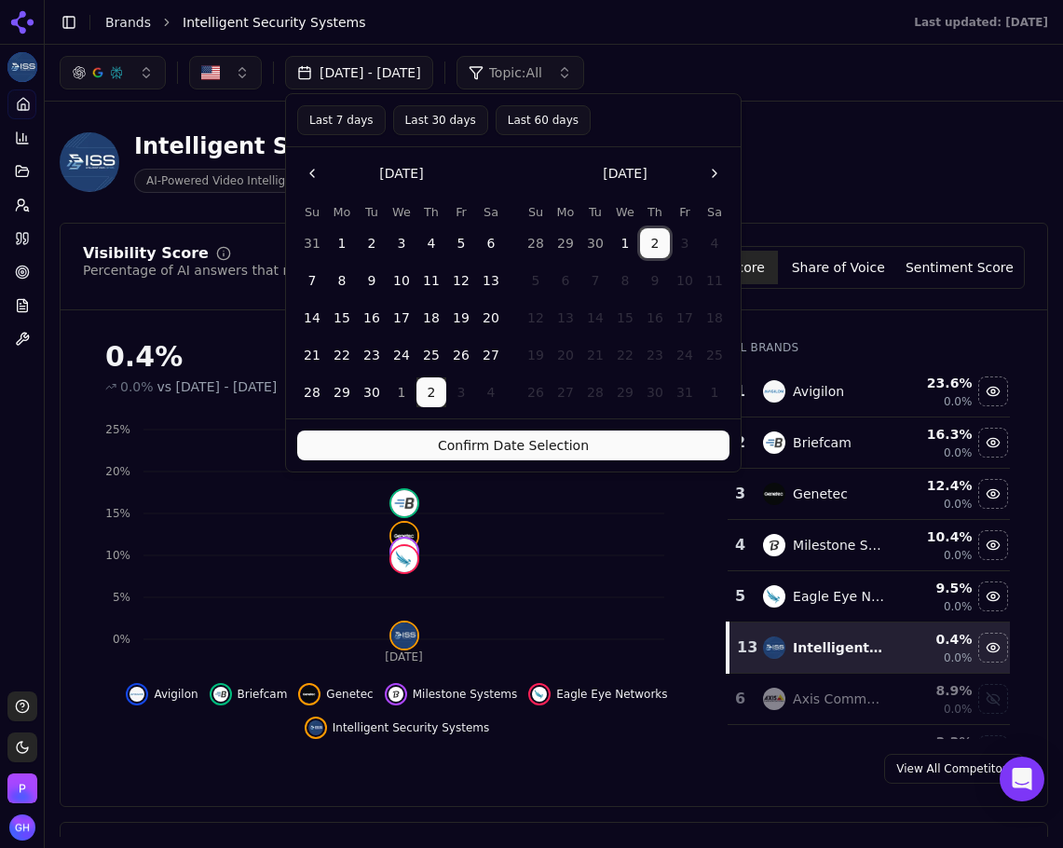
click at [368, 244] on button "2" at bounding box center [372, 243] width 30 height 30
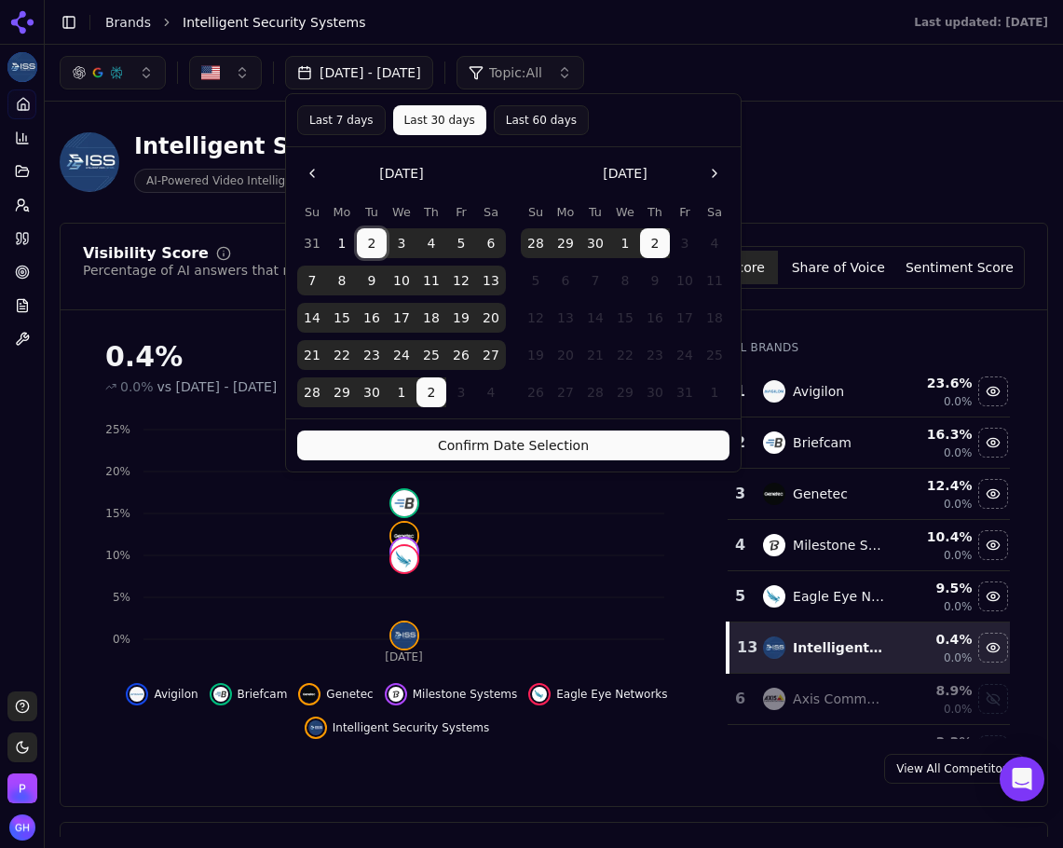
click at [541, 453] on button "Confirm Date Selection" at bounding box center [513, 445] width 432 height 30
